Goal: Task Accomplishment & Management: Use online tool/utility

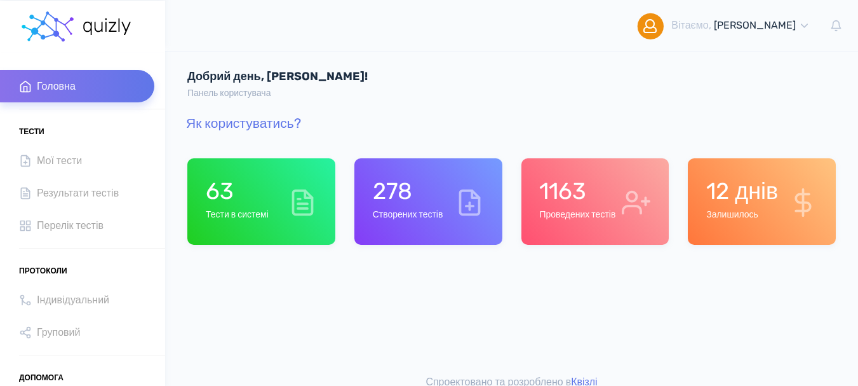
click at [593, 214] on h6 "Проведених тестів" at bounding box center [577, 215] width 76 height 11
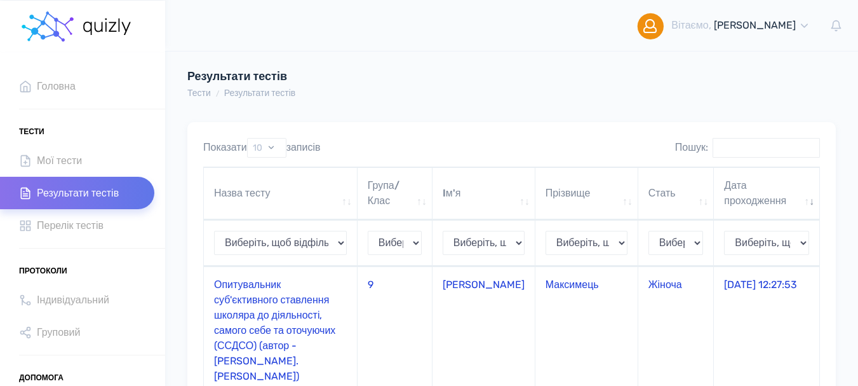
click at [282, 309] on td "Опитувальник суб'єктивного ставлення школяра до діяльності, самого себе та оточ…" at bounding box center [281, 330] width 154 height 128
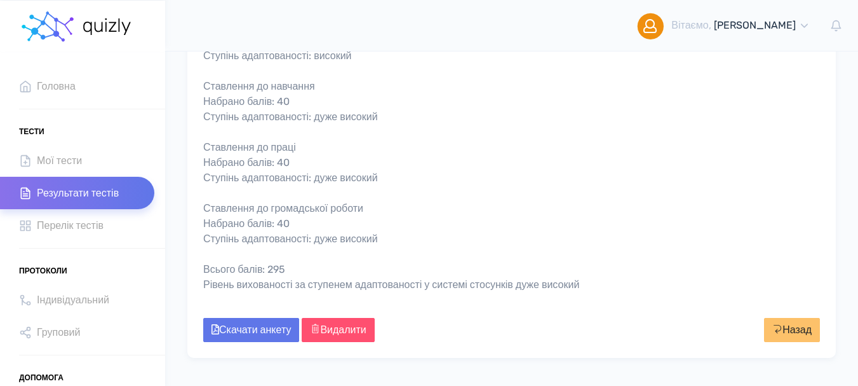
scroll to position [572, 0]
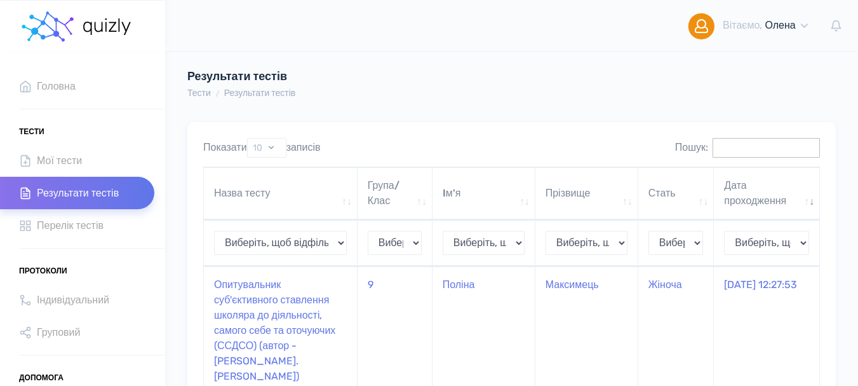
click at [713, 146] on input "Пошук:" at bounding box center [766, 148] width 107 height 20
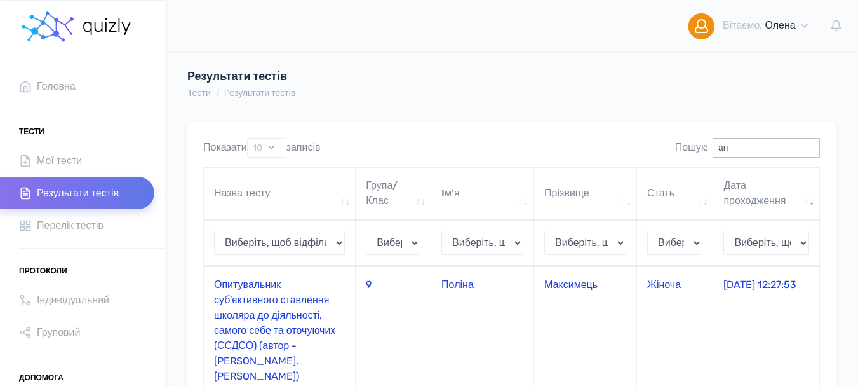
type input "а"
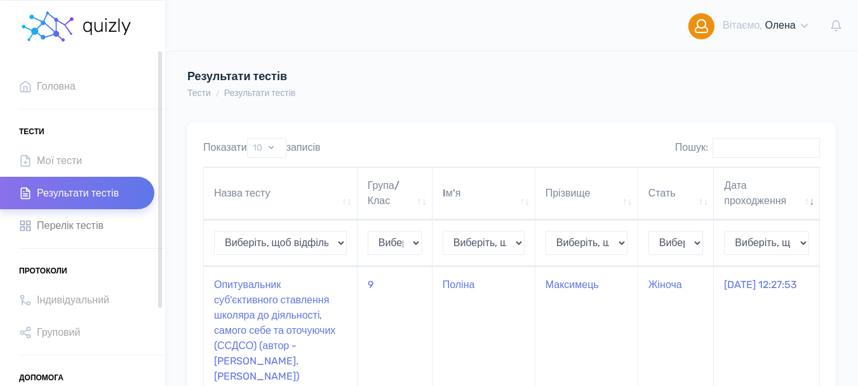
click at [85, 230] on span "Перелік тестів" at bounding box center [70, 225] width 67 height 17
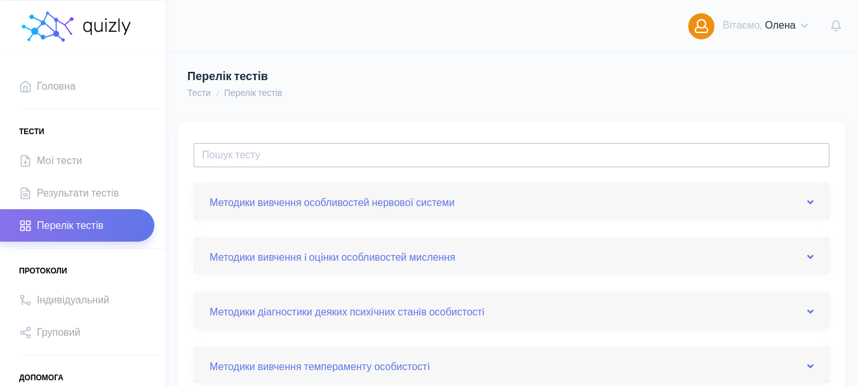
click at [521, 161] on input "text" at bounding box center [512, 155] width 636 height 24
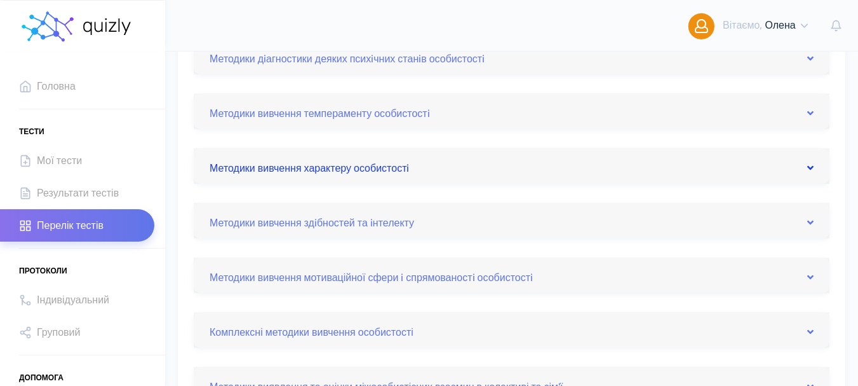
scroll to position [254, 0]
click at [805, 275] on link "Методики вивчення мотиваційної сфери i спрямованостi особистостi" at bounding box center [512, 274] width 604 height 20
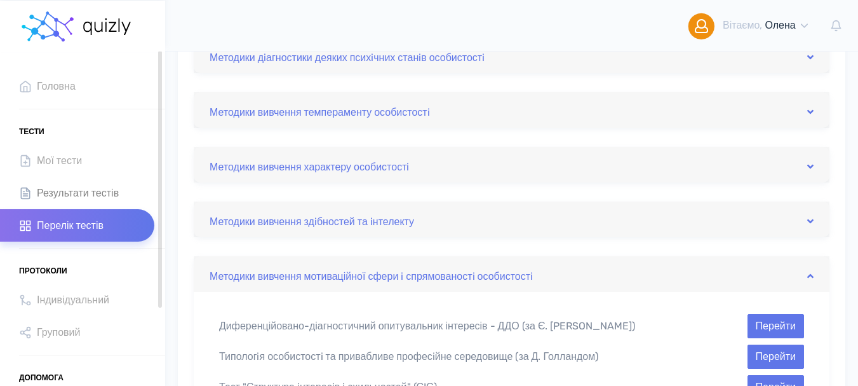
click at [119, 189] on span "Результати тестів" at bounding box center [78, 192] width 82 height 17
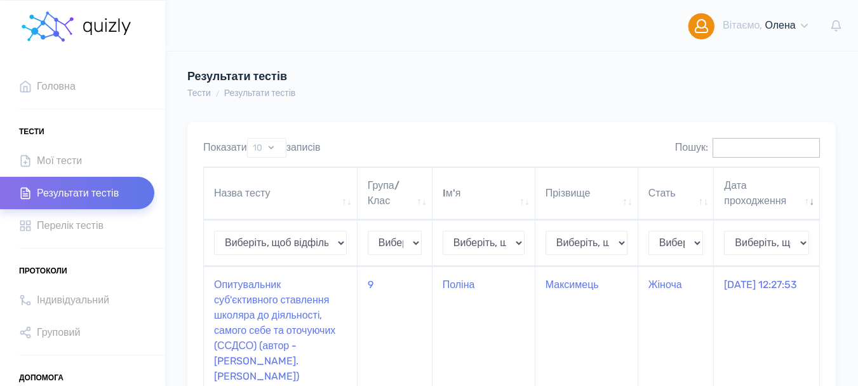
click at [723, 147] on input "Пошук:" at bounding box center [766, 148] width 107 height 20
type input "Н"
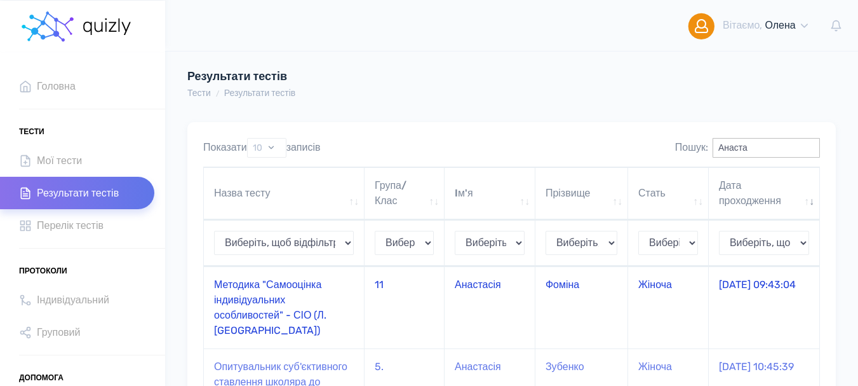
type input "Анаста"
click at [248, 288] on td "Методика "Самооцінка індивідуальних особливостей" - СІО (Л. [GEOGRAPHIC_DATA])" at bounding box center [284, 307] width 161 height 82
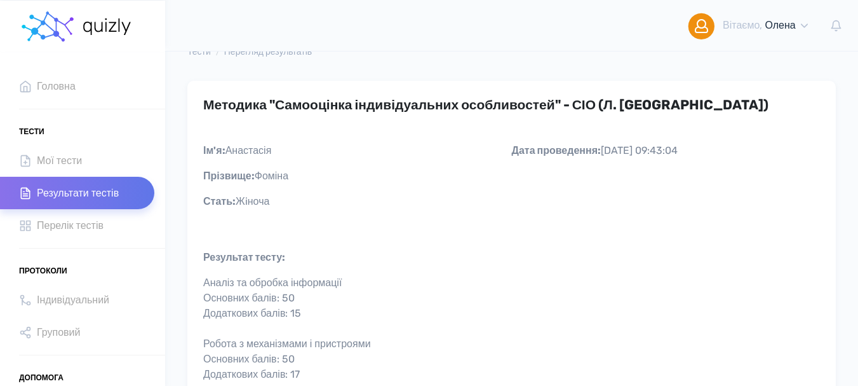
scroll to position [64, 0]
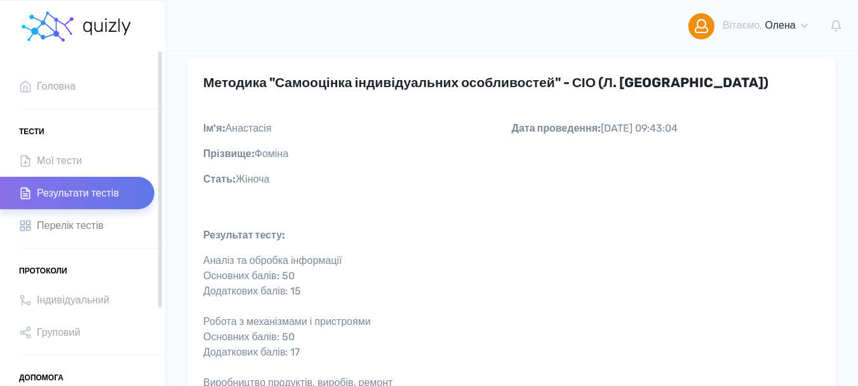
click at [71, 226] on span "Перелік тестів" at bounding box center [70, 225] width 67 height 17
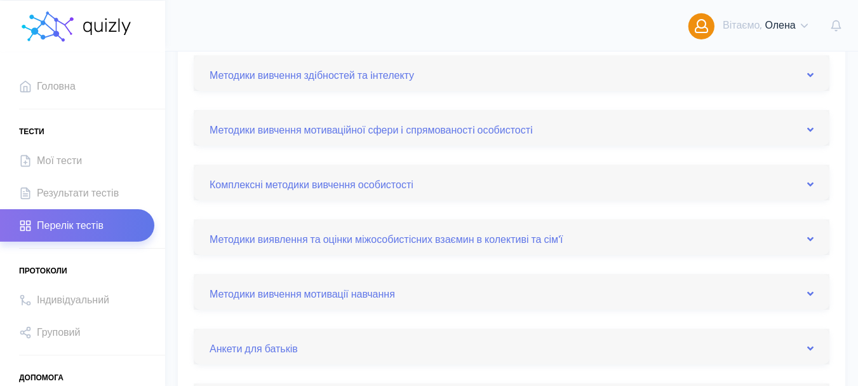
scroll to position [381, 0]
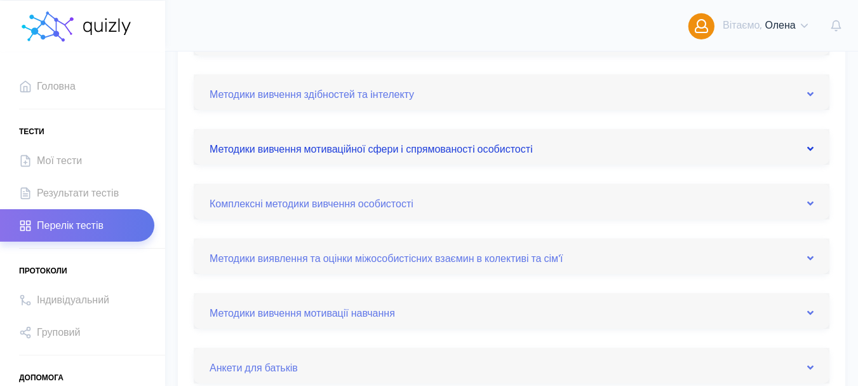
click at [807, 148] on icon at bounding box center [810, 149] width 6 height 10
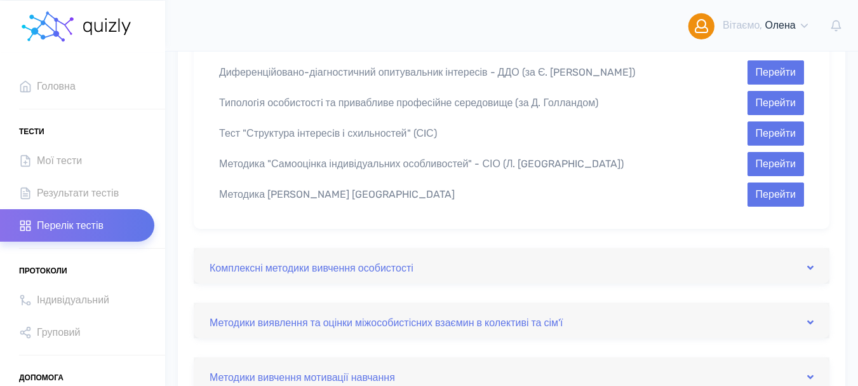
scroll to position [508, 0]
click at [759, 187] on button "Перейти" at bounding box center [776, 194] width 57 height 24
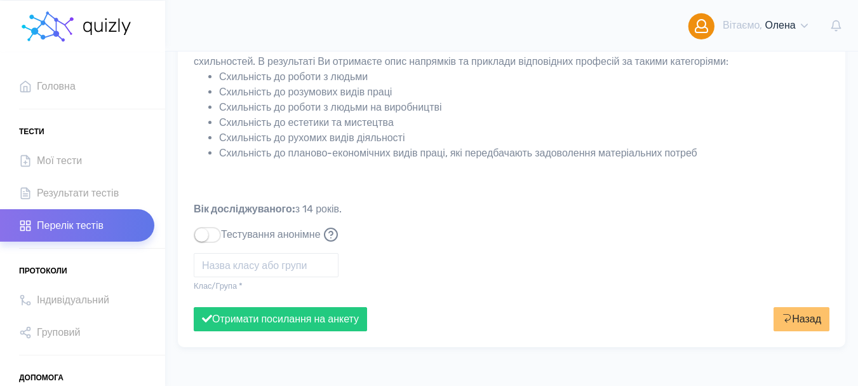
scroll to position [217, 0]
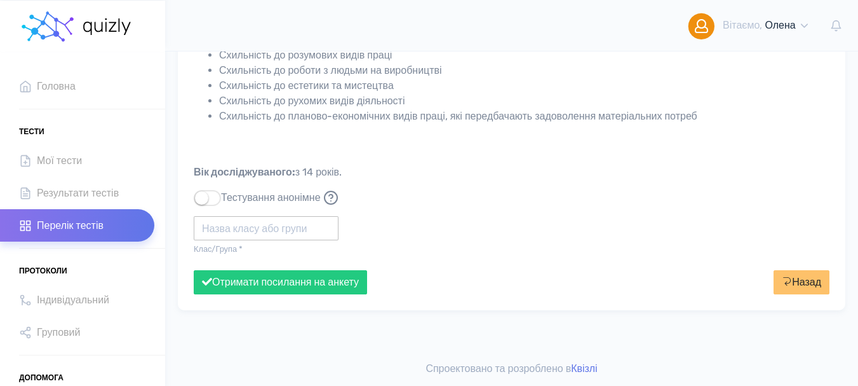
click at [296, 232] on input "text" at bounding box center [266, 228] width 145 height 24
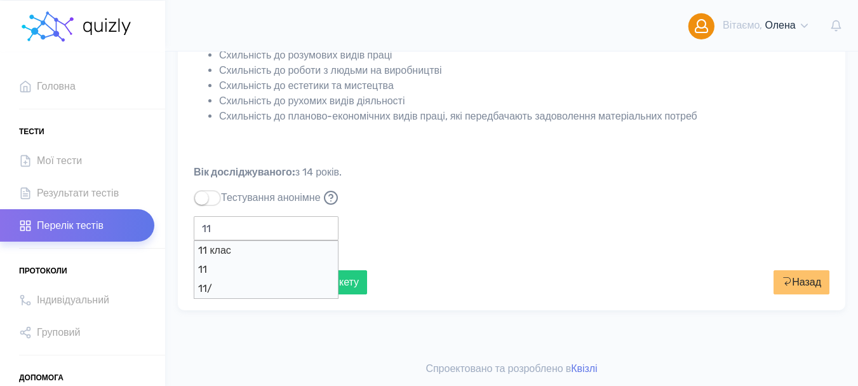
type input "11"
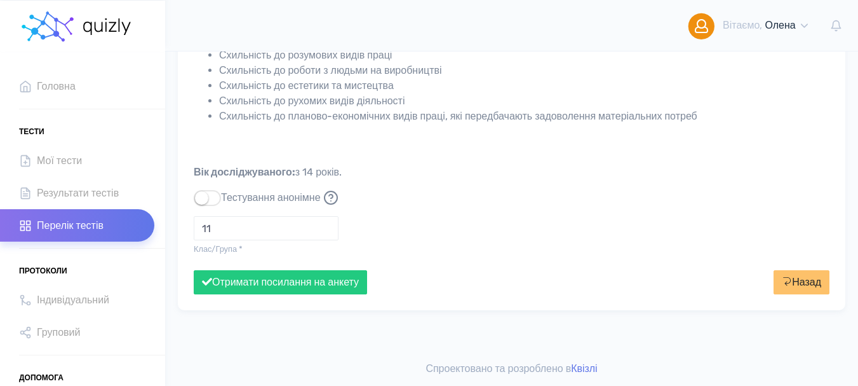
click at [379, 252] on div "11 Клас/Група * Поле "Класс/Группа" обов'язкове до заповнення" at bounding box center [511, 240] width 655 height 59
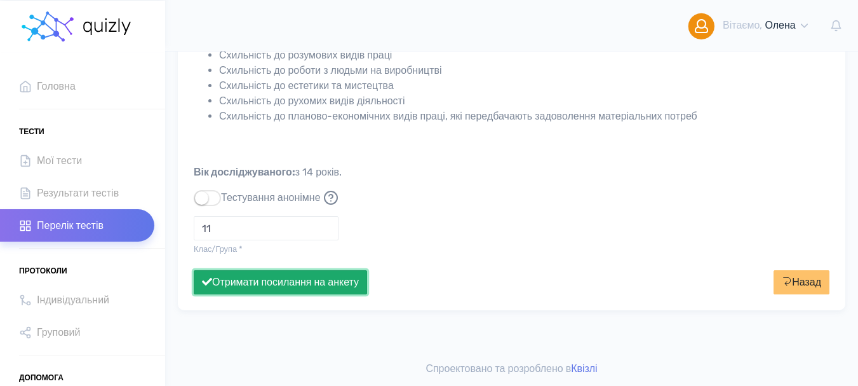
click at [333, 281] on button "Отримати посилання на анкету" at bounding box center [280, 282] width 173 height 24
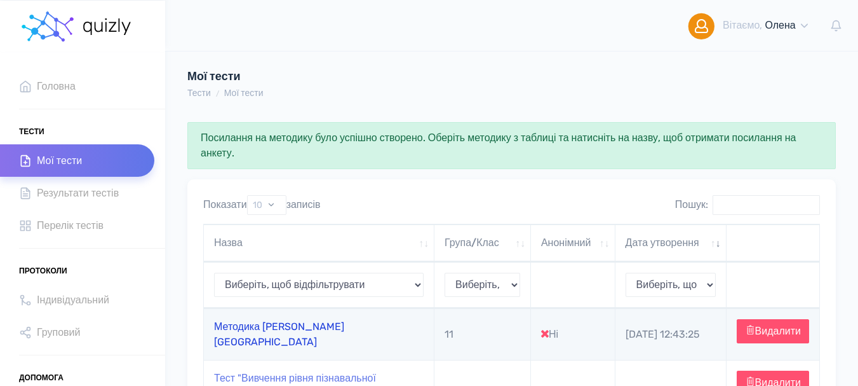
click at [278, 335] on link "Методика [PERSON_NAME] [GEOGRAPHIC_DATA]" at bounding box center [279, 333] width 130 height 27
type input "[URL][DOMAIN_NAME]"
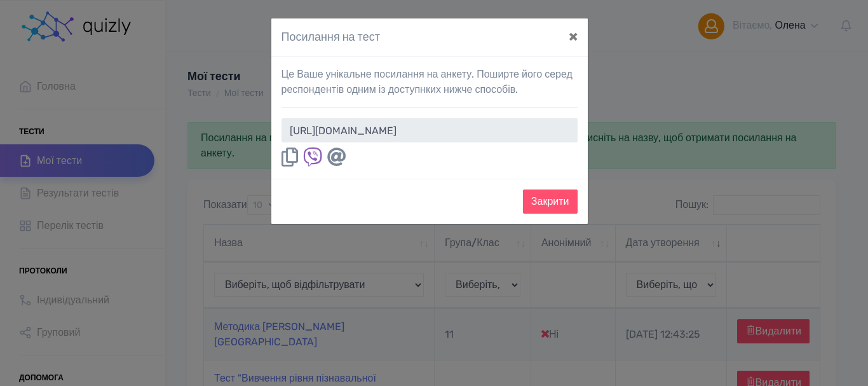
click at [289, 152] on icon at bounding box center [289, 156] width 17 height 19
